Goal: Information Seeking & Learning: Learn about a topic

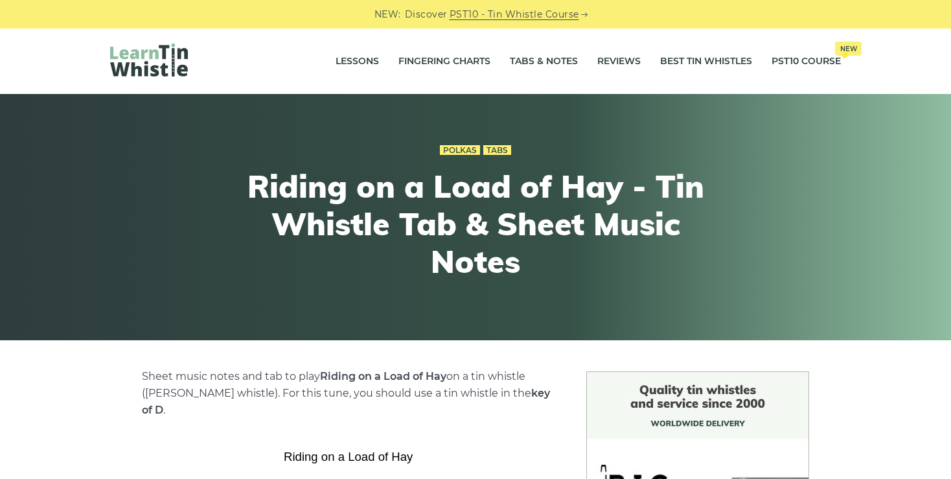
scroll to position [360, 0]
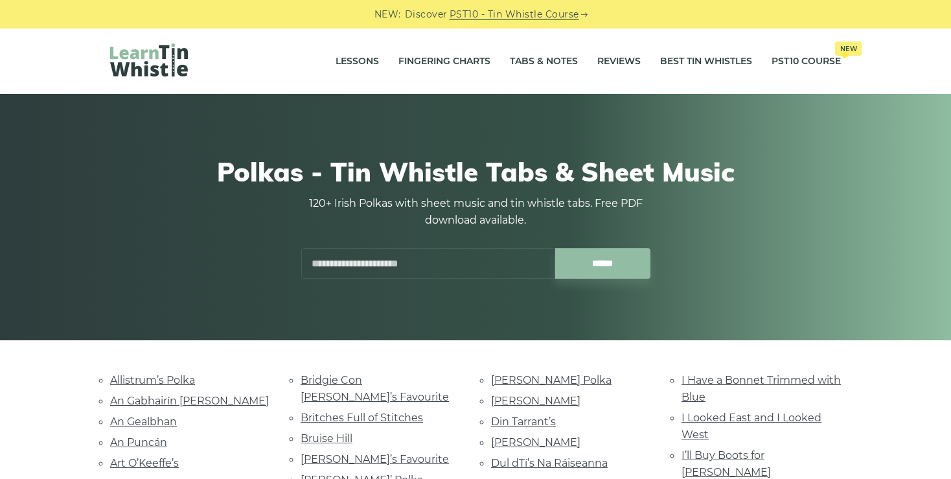
scroll to position [490, 0]
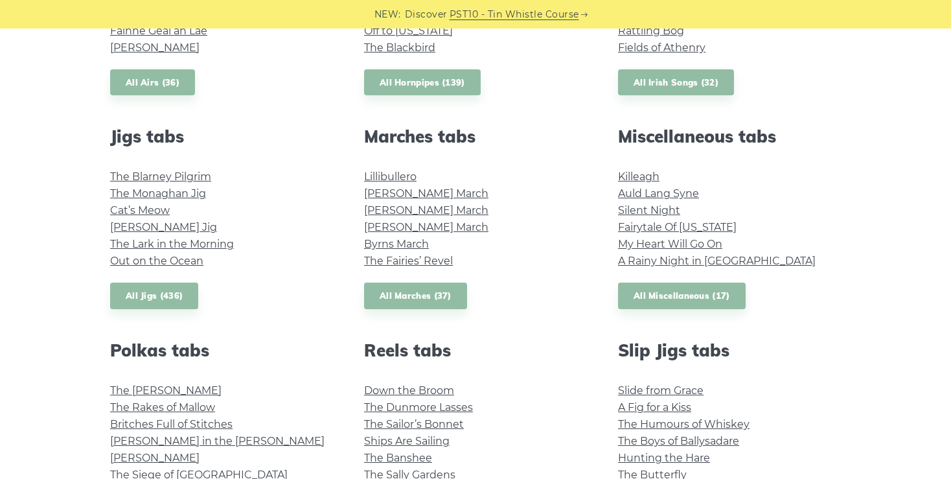
scroll to position [643, 0]
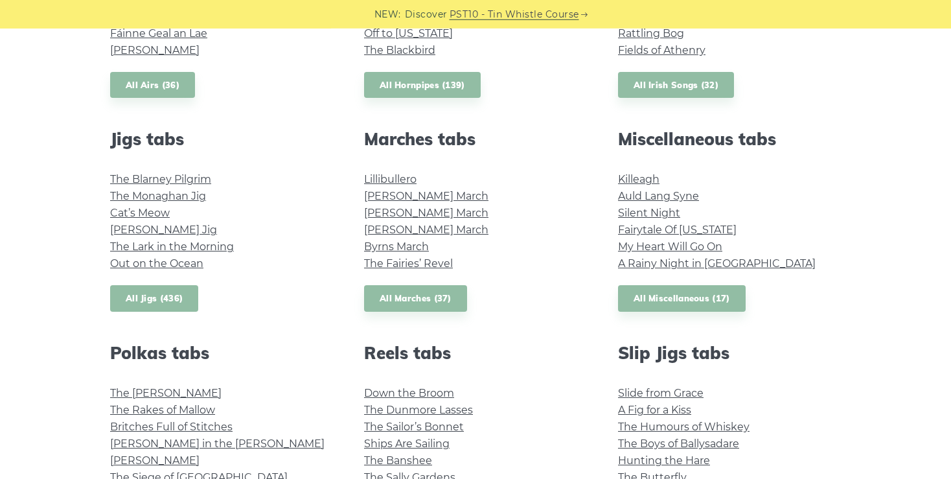
click at [155, 298] on link "All Jigs (436)" at bounding box center [154, 298] width 88 height 27
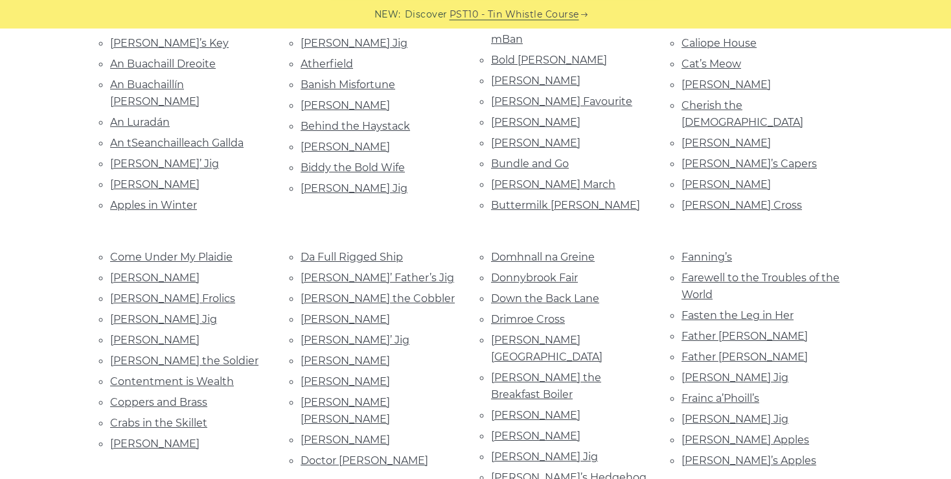
scroll to position [374, 0]
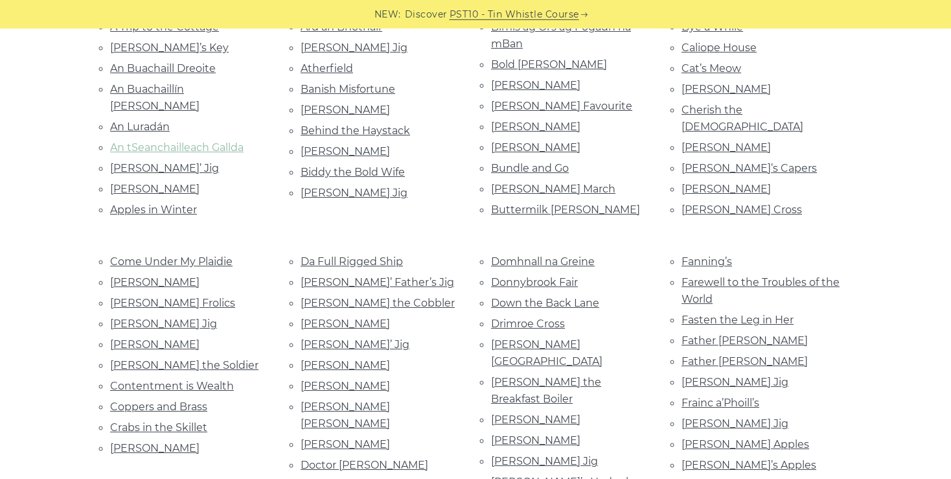
click at [231, 141] on link "An tSeanchailleach Gallda" at bounding box center [176, 147] width 133 height 12
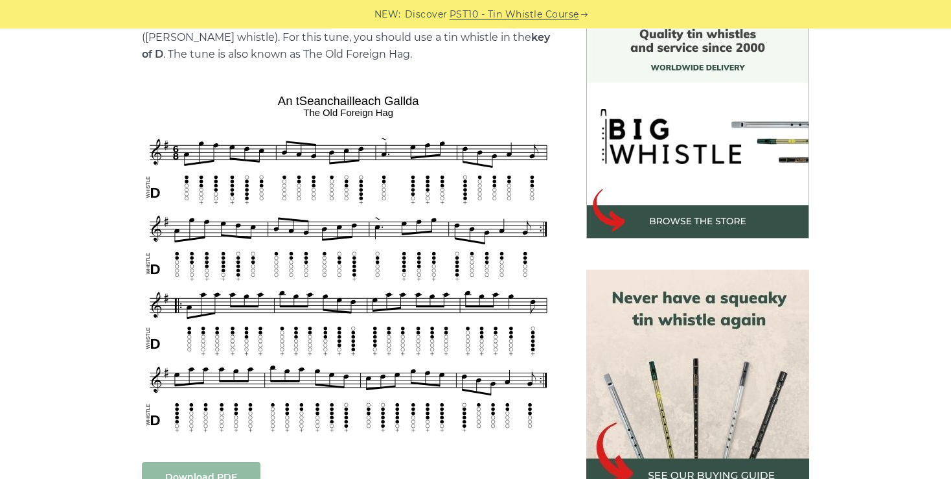
scroll to position [354, 0]
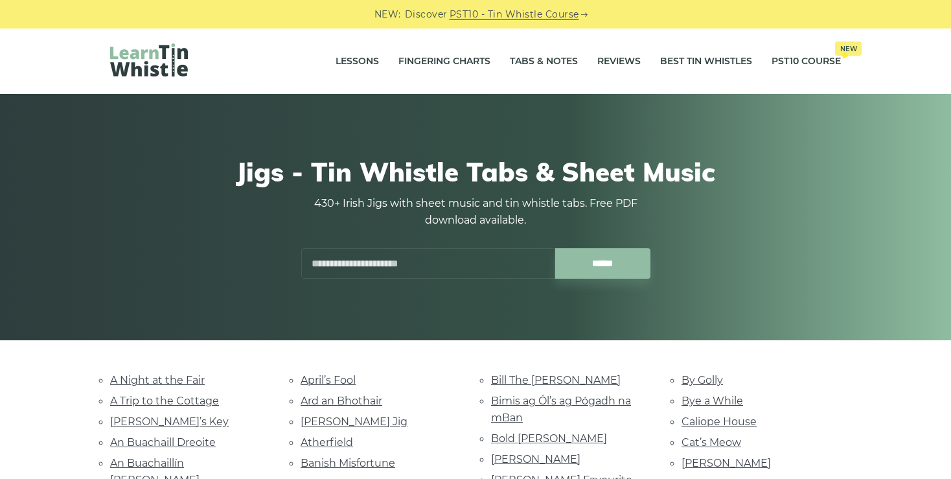
scroll to position [374, 0]
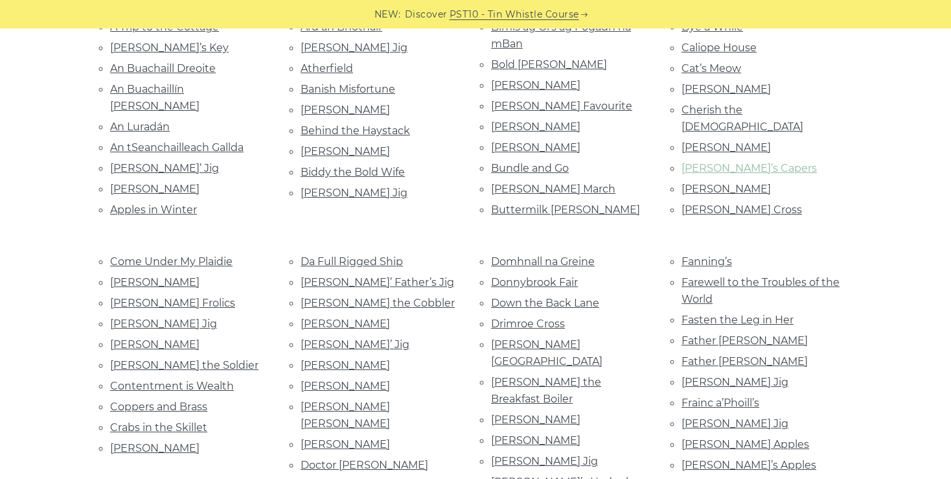
click at [710, 162] on link "[PERSON_NAME]’s Capers" at bounding box center [748, 168] width 135 height 12
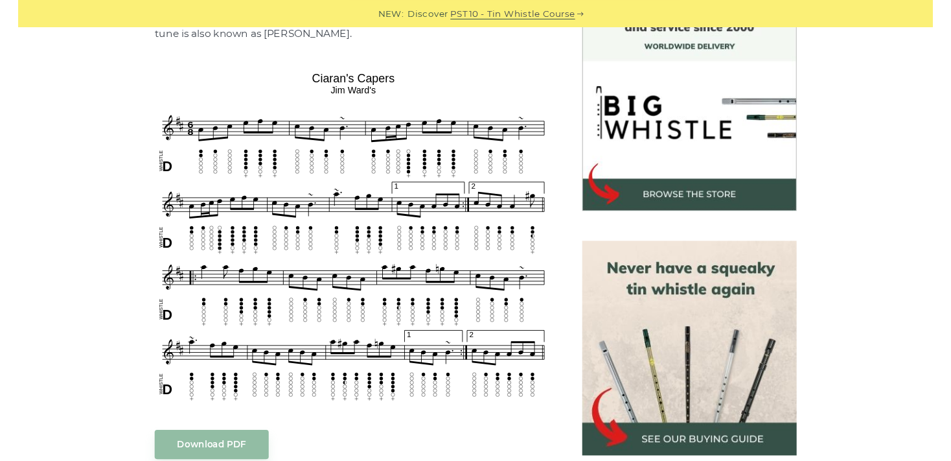
scroll to position [373, 0]
